Goal: Information Seeking & Learning: Learn about a topic

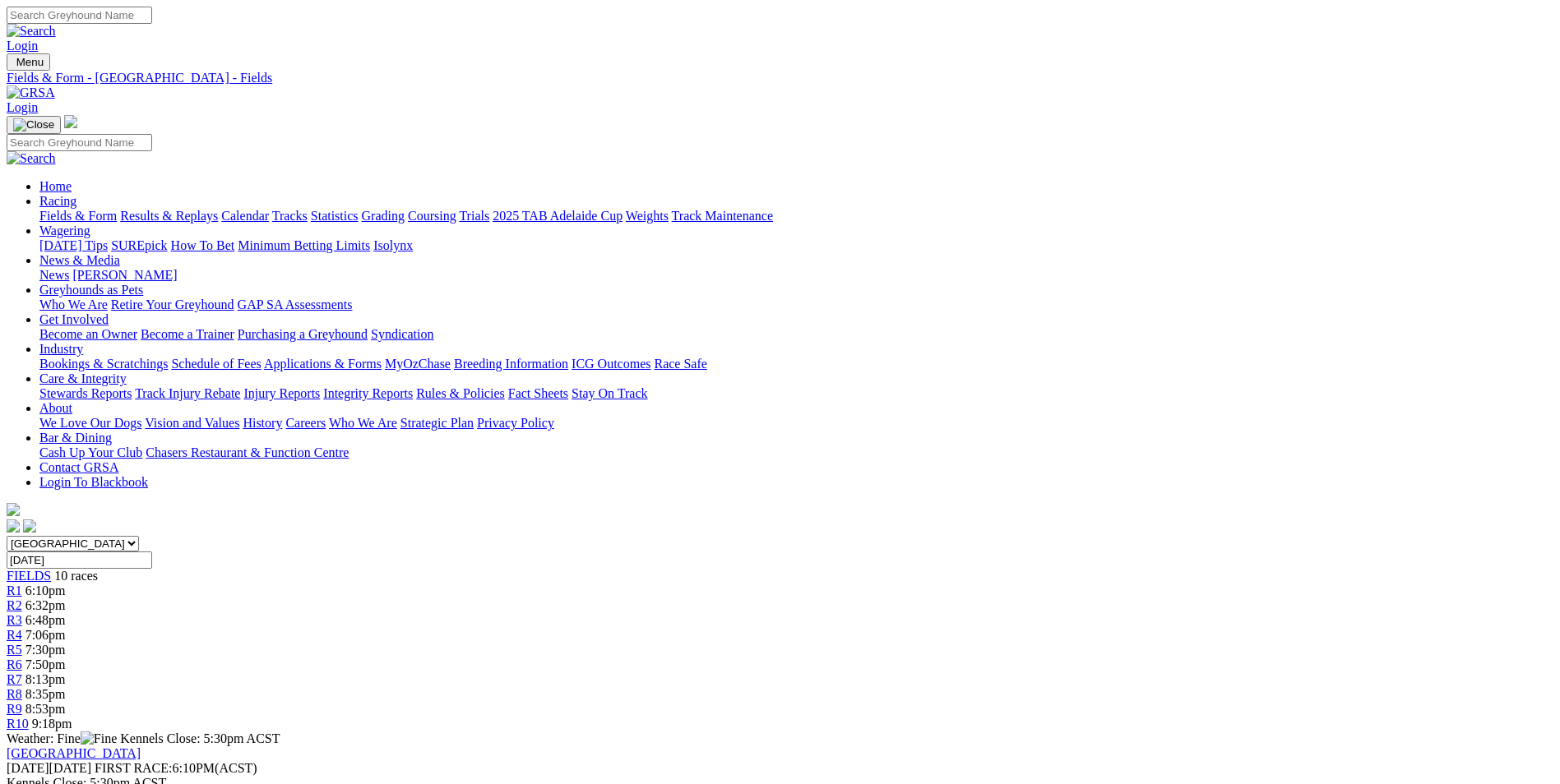
click at [404, 209] on link "Grading" at bounding box center [383, 216] width 43 height 14
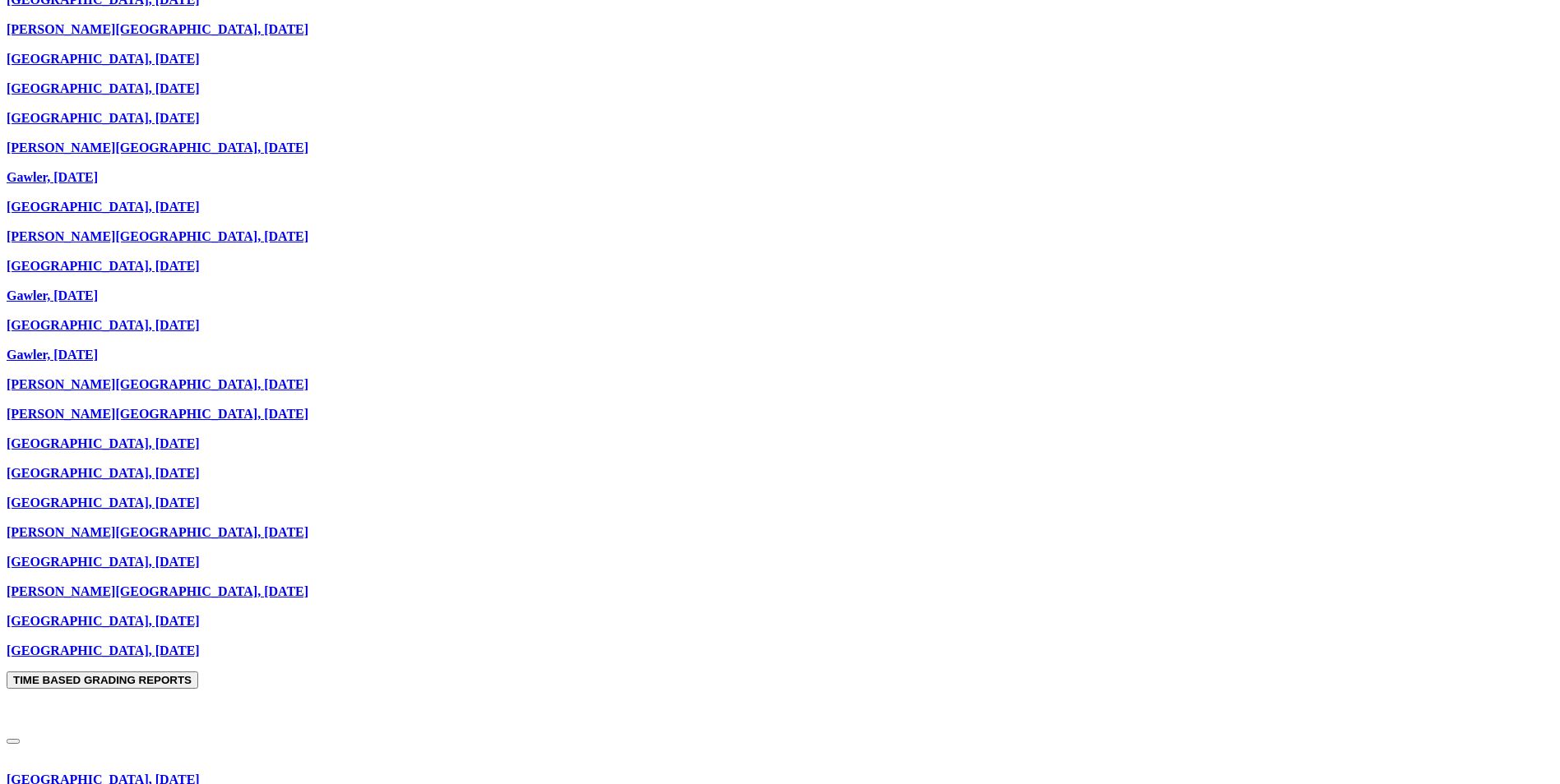
scroll to position [1397, 0]
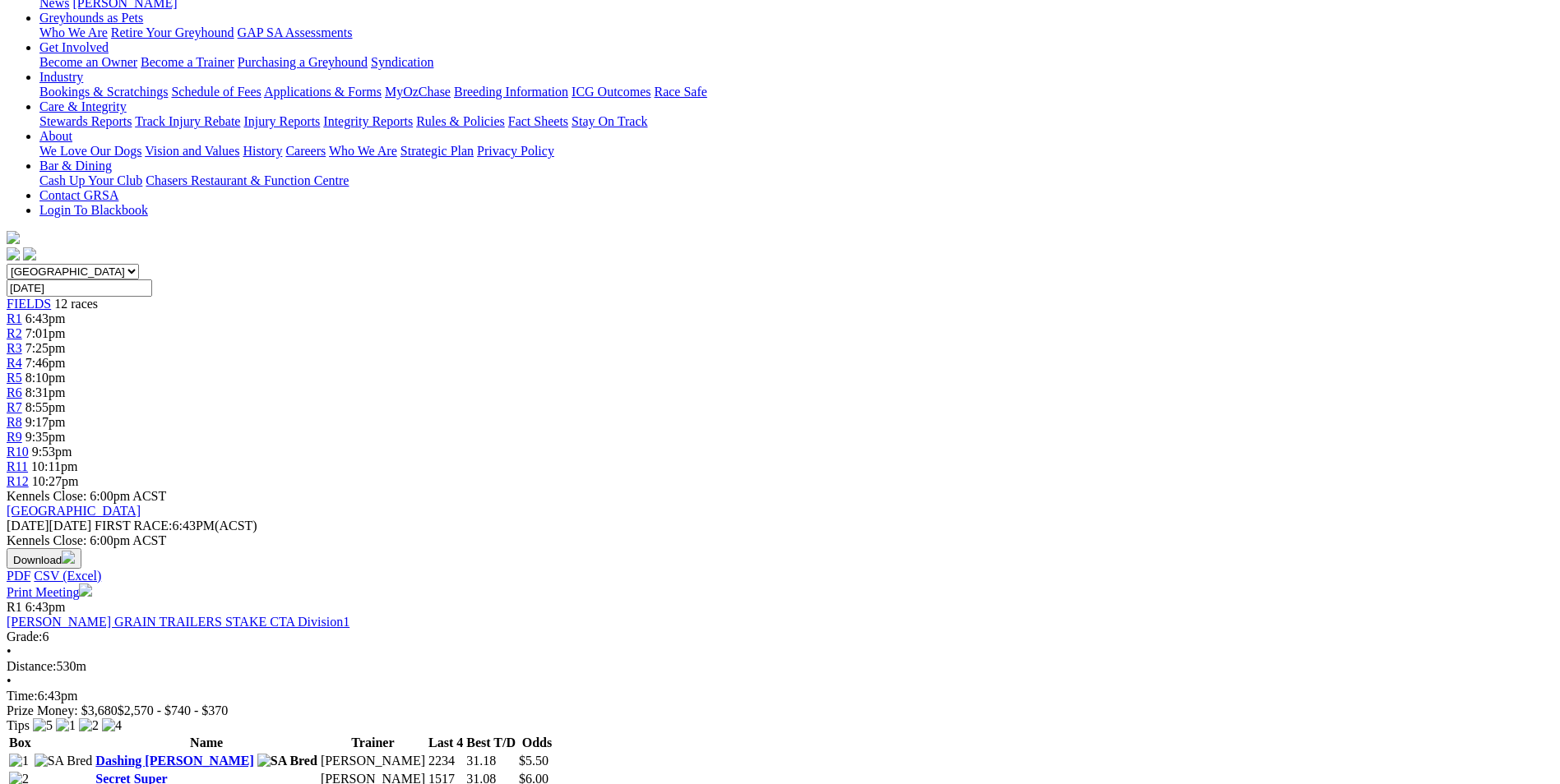
scroll to position [329, 0]
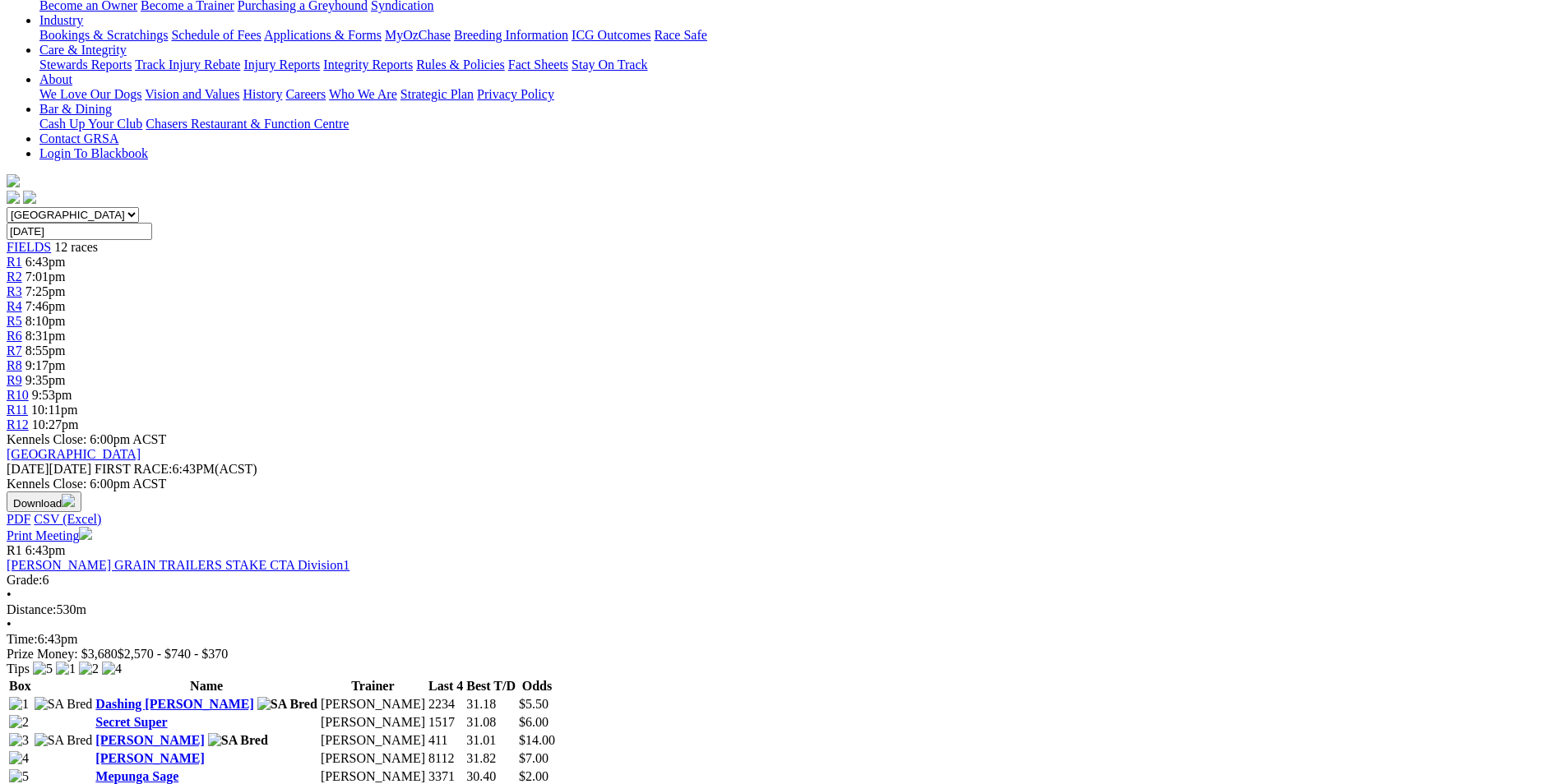
click at [179, 770] on link "Mepunga Sage" at bounding box center [137, 777] width 83 height 14
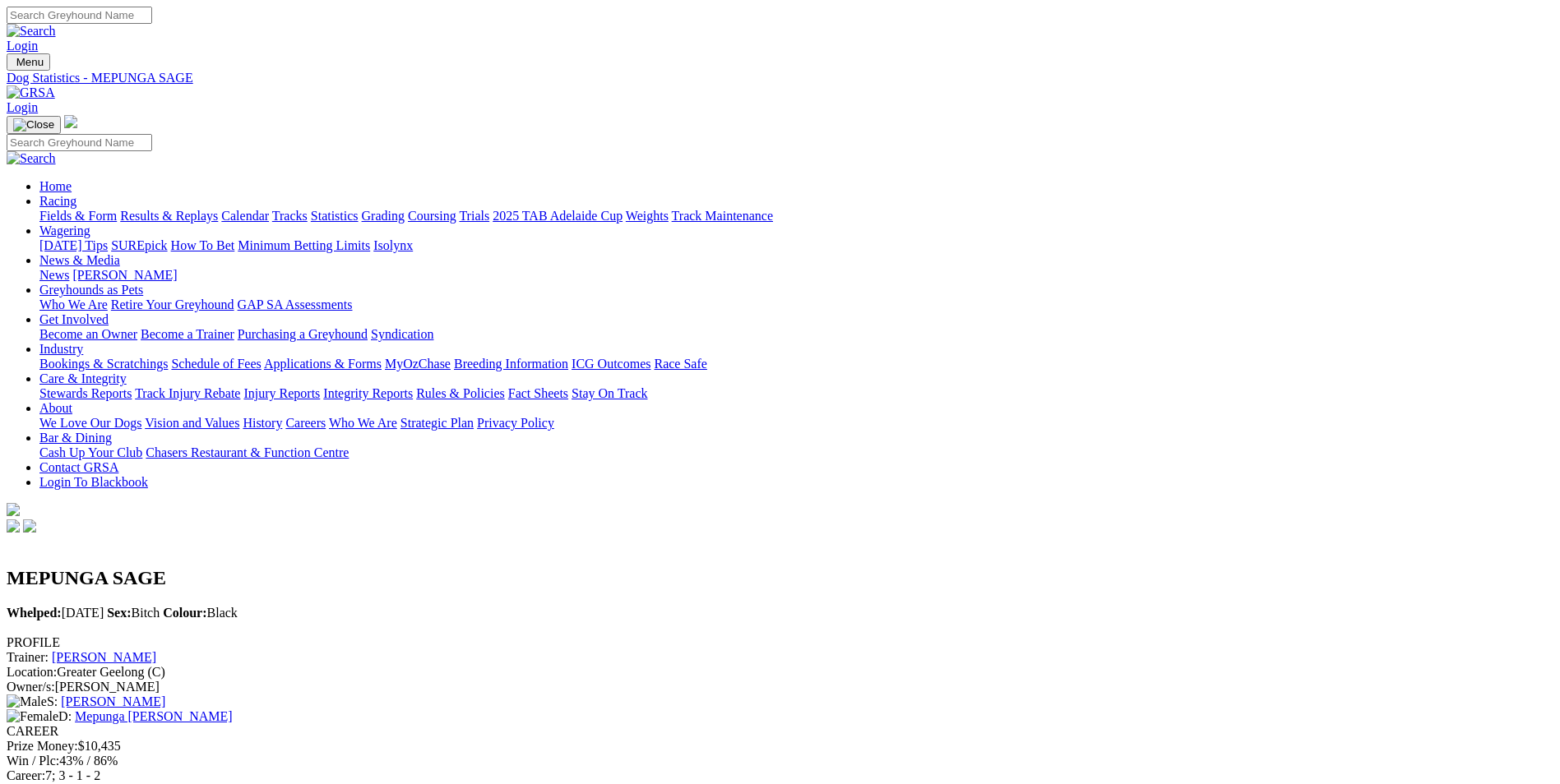
scroll to position [83, 0]
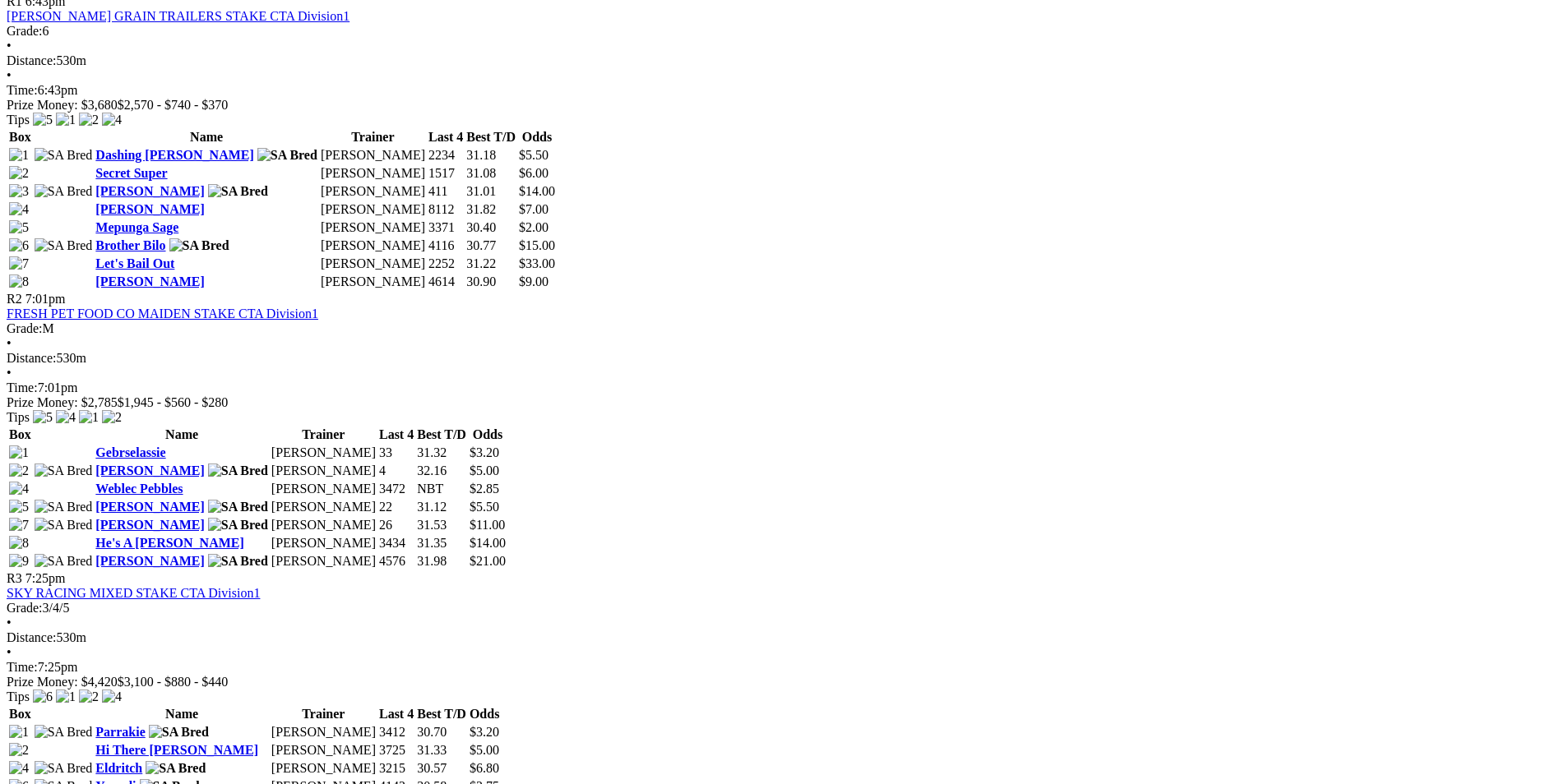
scroll to position [904, 0]
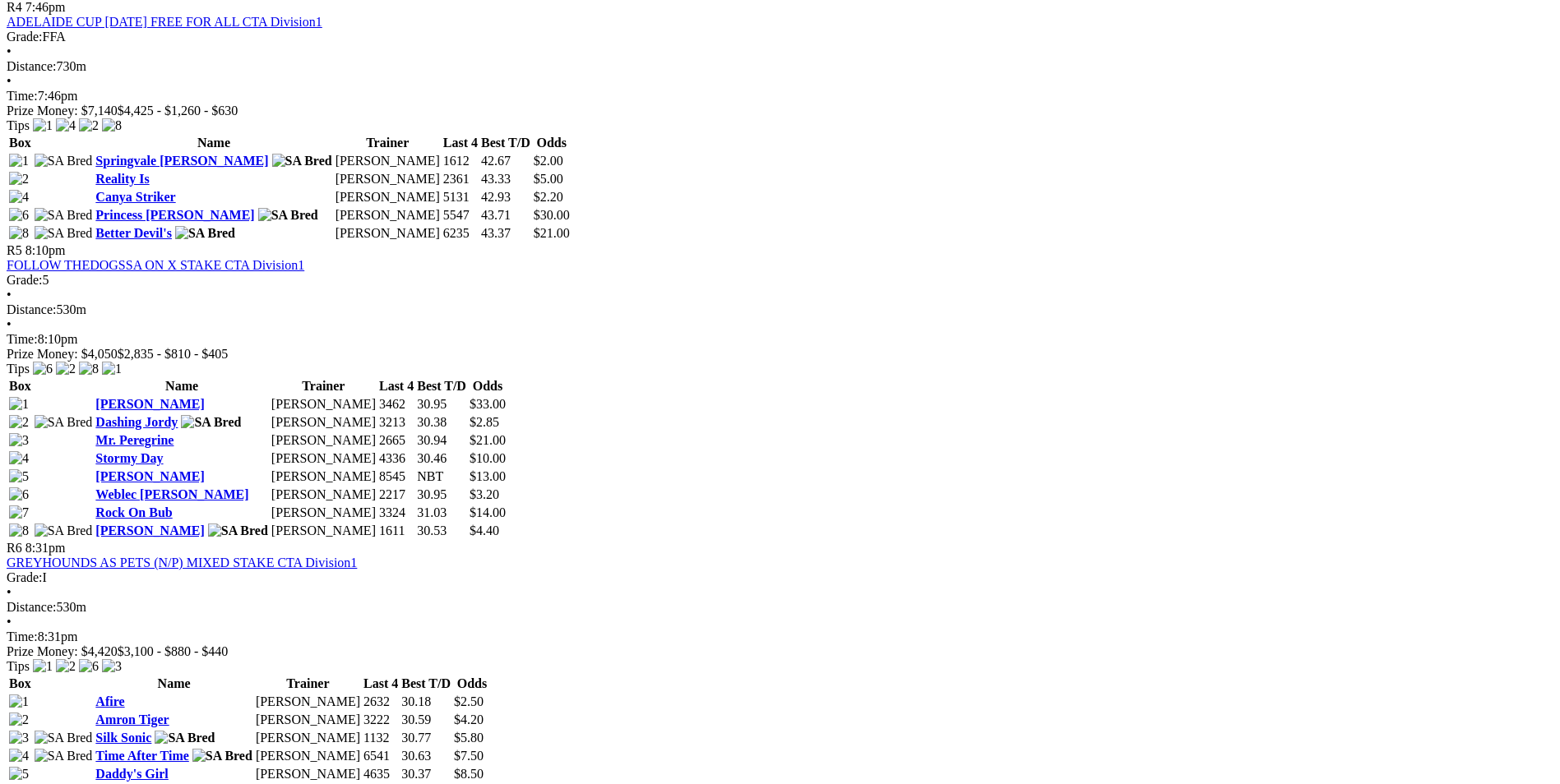
scroll to position [2056, 0]
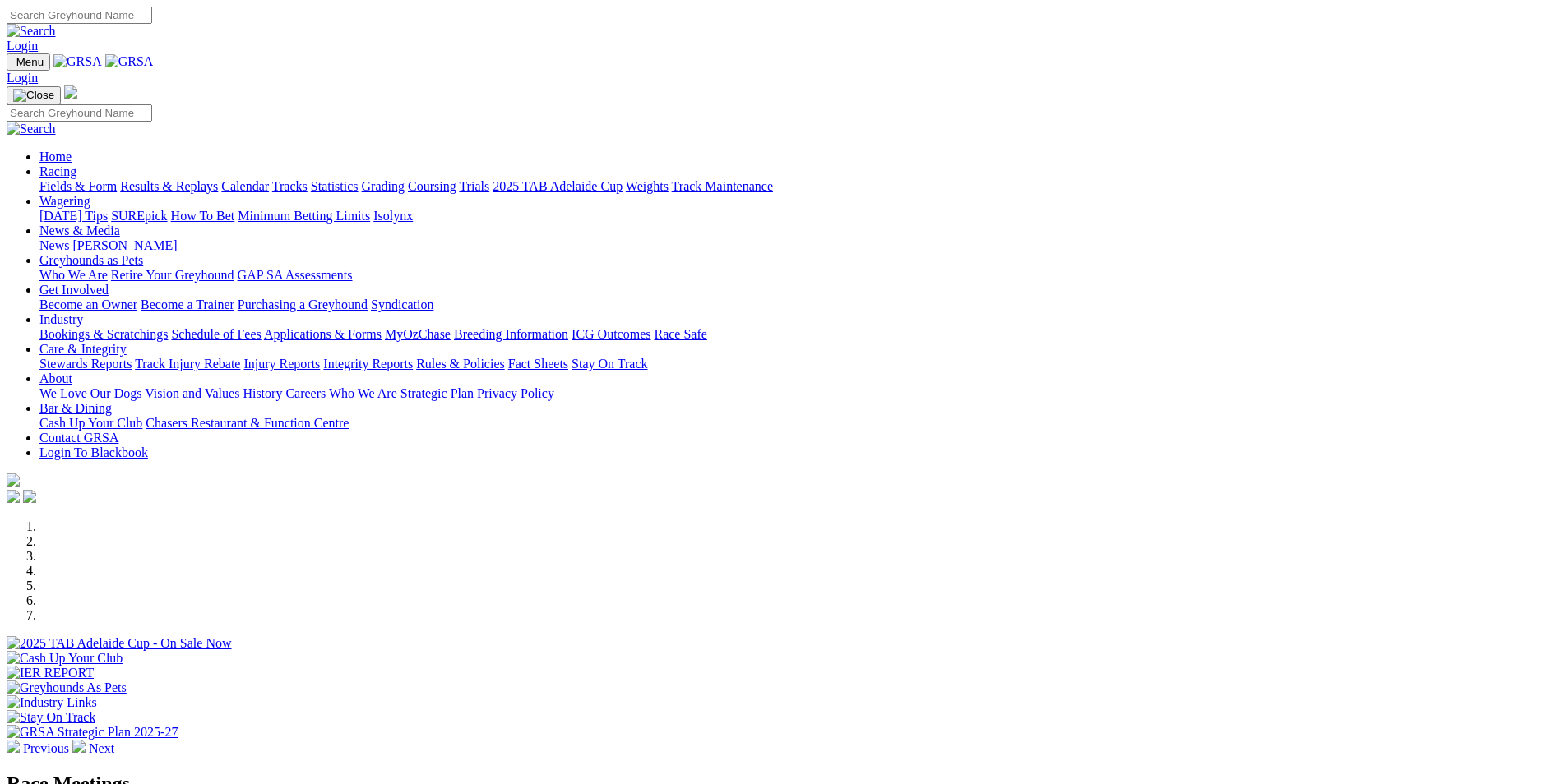
click at [168, 327] on link "Bookings & Scratchings" at bounding box center [103, 334] width 128 height 14
